Goal: Task Accomplishment & Management: Manage account settings

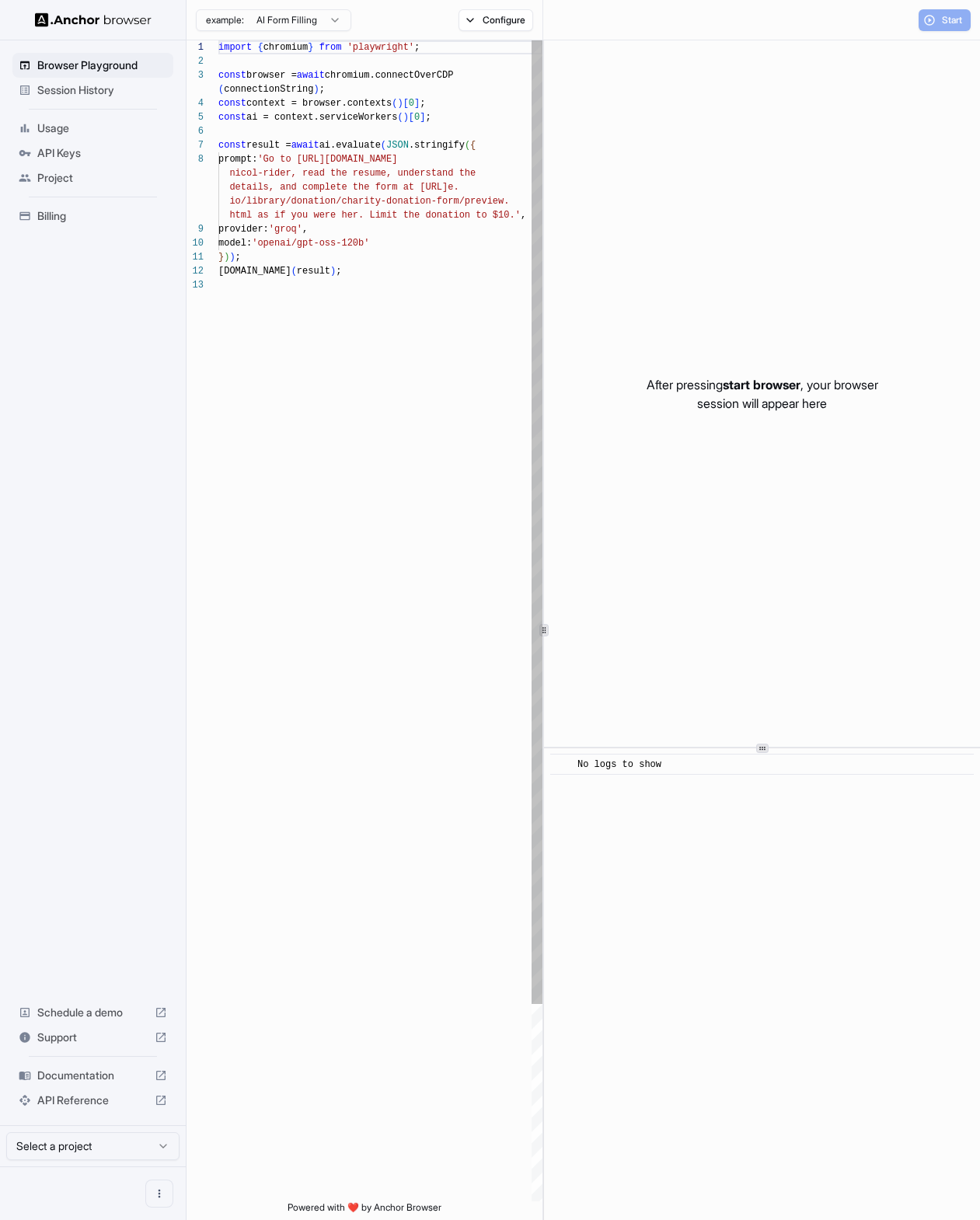
scroll to position [98, 0]
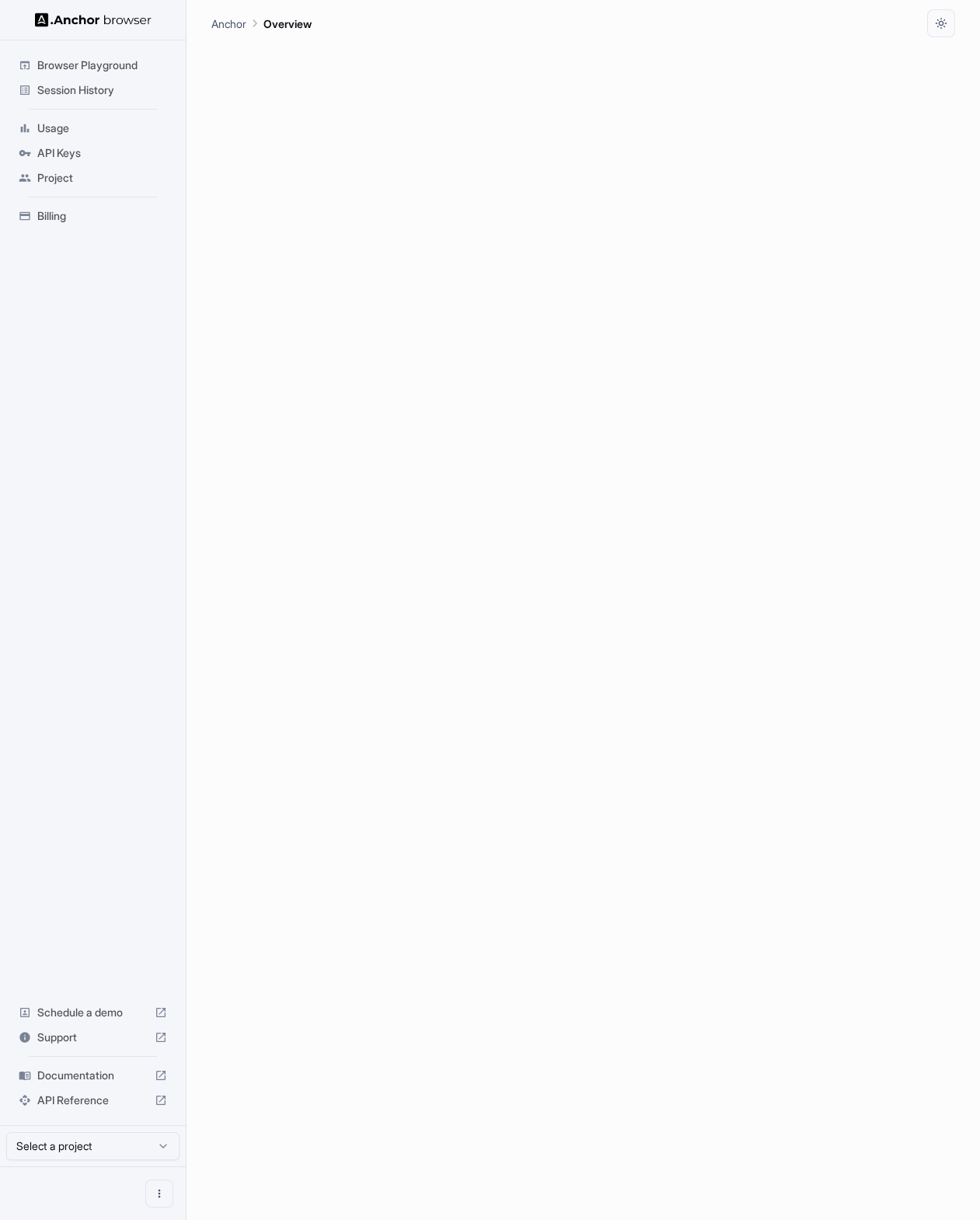
click at [85, 160] on div "API Keys" at bounding box center [93, 152] width 161 height 25
click at [94, 158] on span "API Keys" at bounding box center [102, 153] width 130 height 16
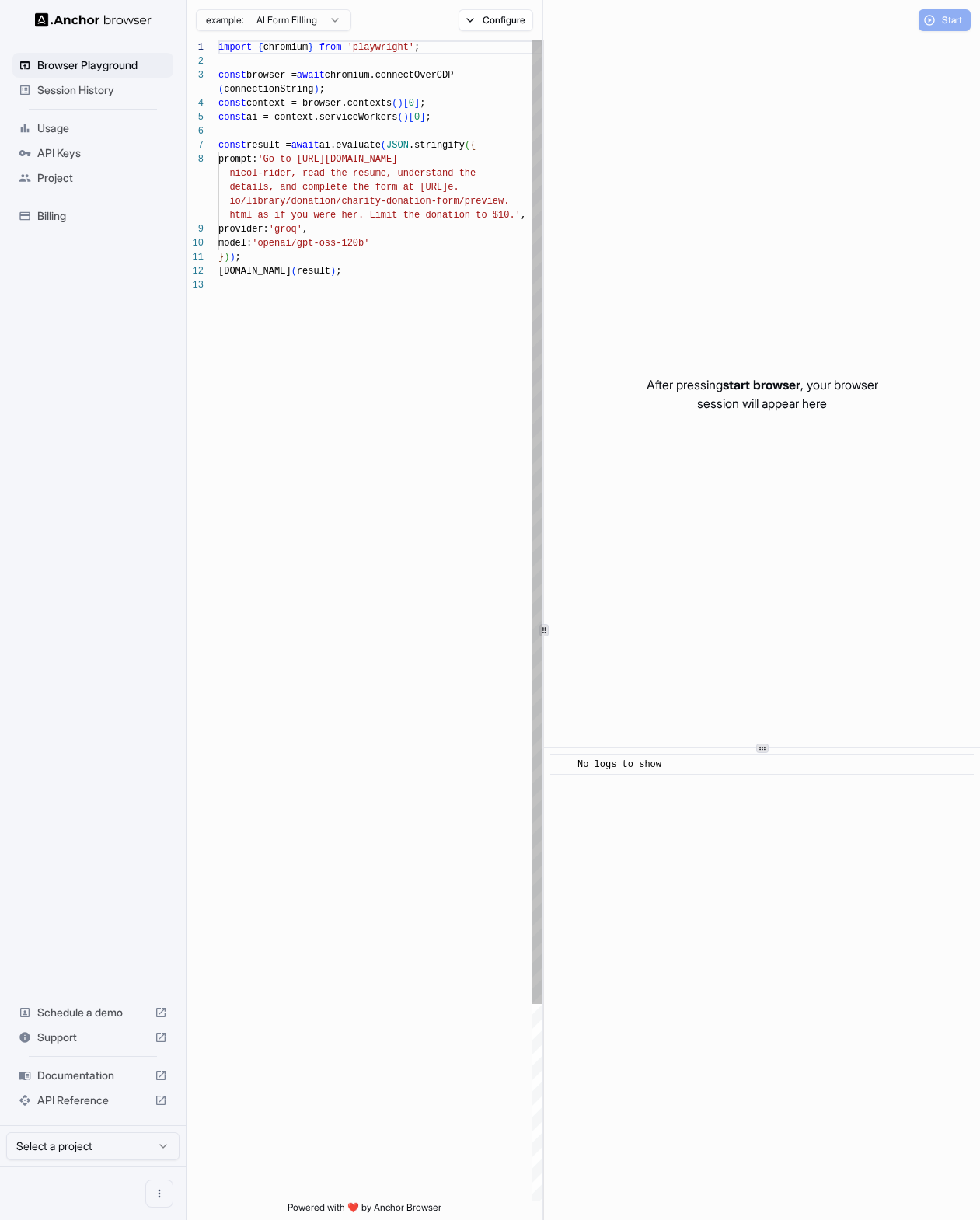
scroll to position [98, 0]
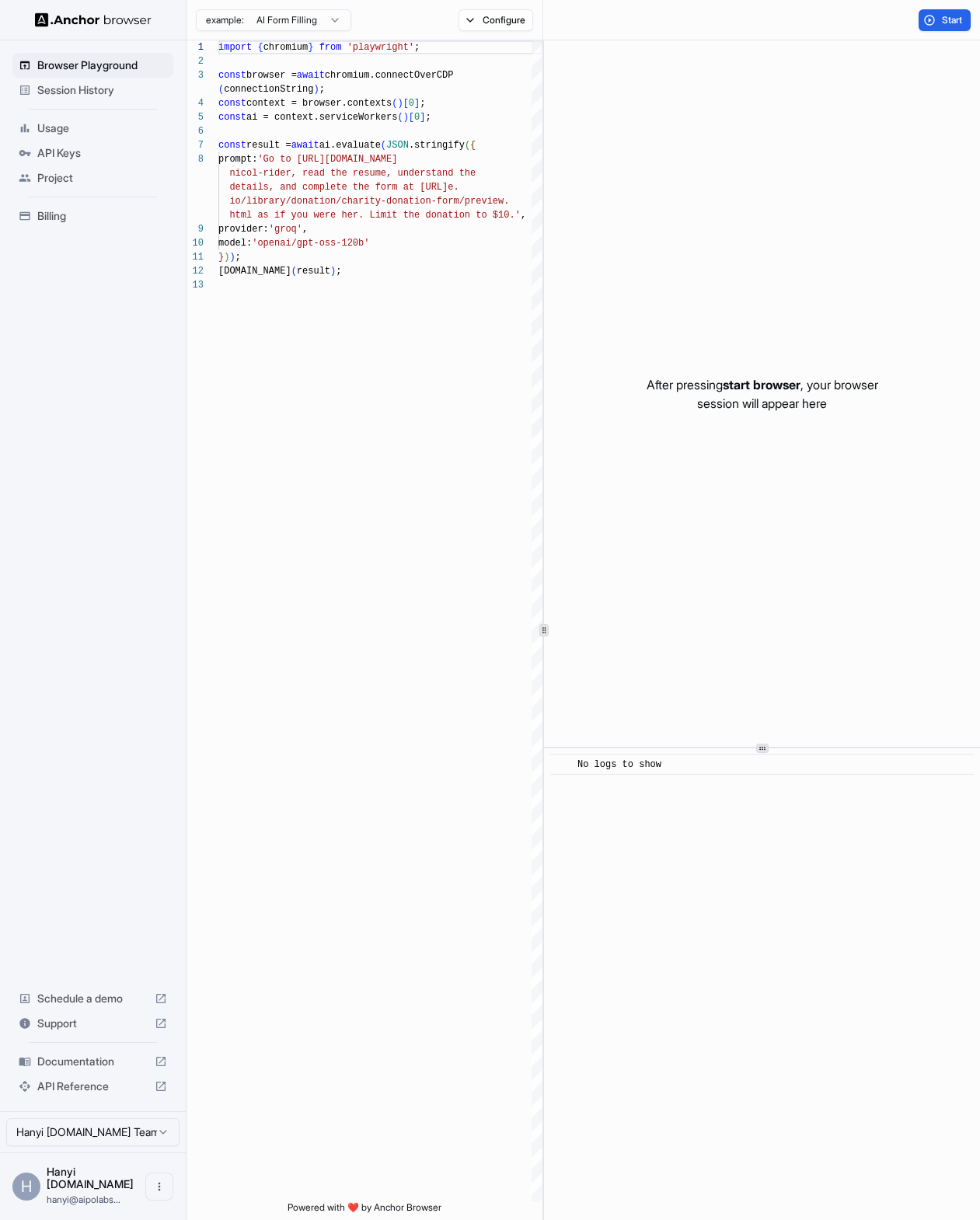
click at [67, 155] on span "API Keys" at bounding box center [102, 153] width 130 height 16
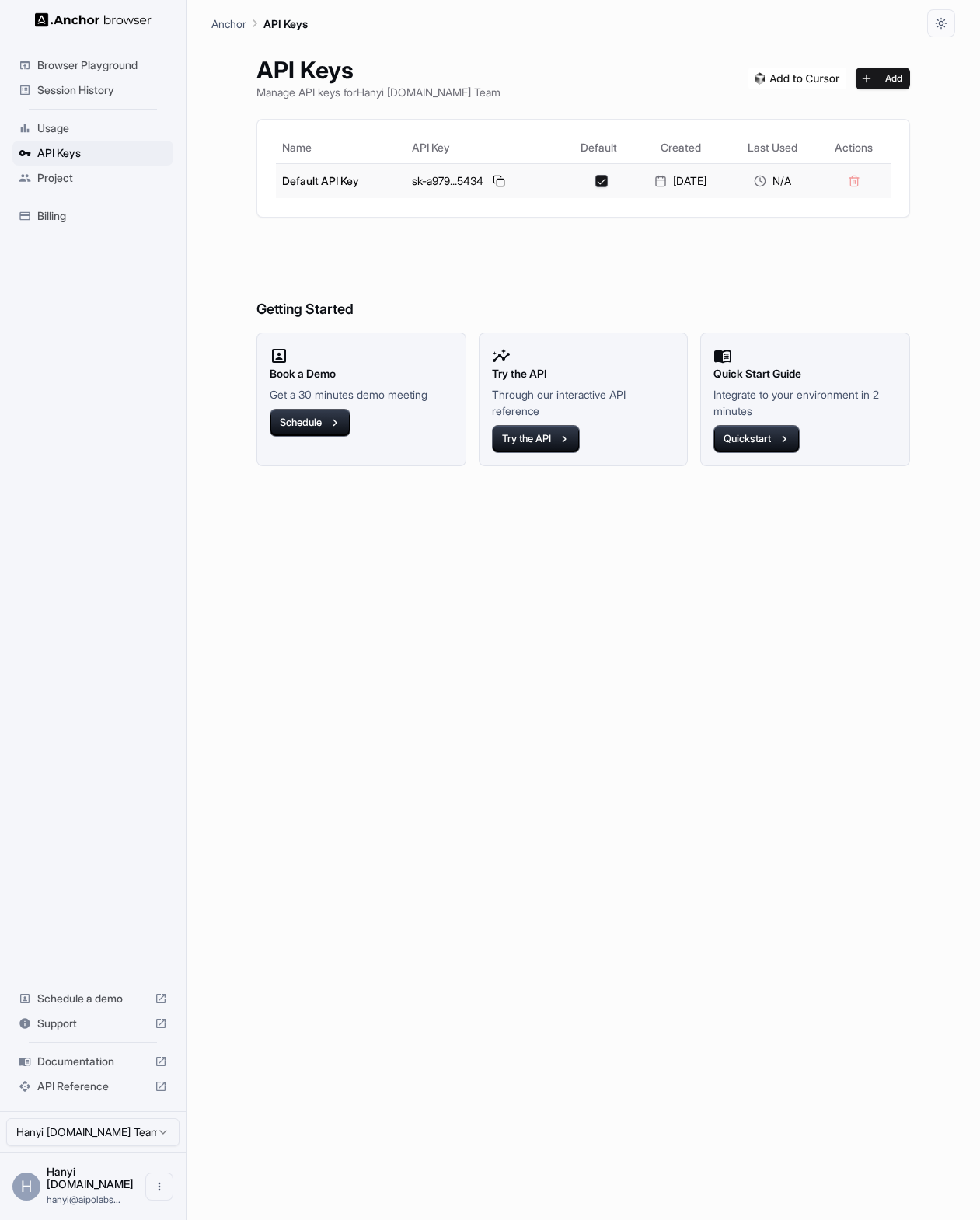
click at [475, 187] on div "sk-a979...5434" at bounding box center [484, 181] width 145 height 19
click at [490, 182] on button at bounding box center [498, 181] width 19 height 19
click at [789, 276] on h6 "Getting Started" at bounding box center [582, 279] width 654 height 85
